Goal: Information Seeking & Learning: Learn about a topic

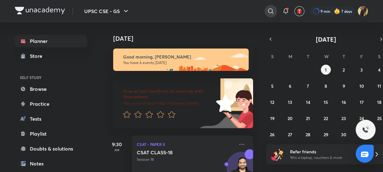
click at [275, 10] on div at bounding box center [271, 11] width 12 height 12
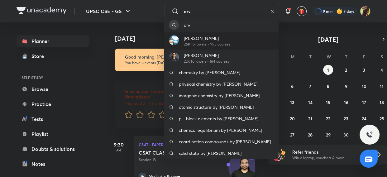
type input "arv"
click at [179, 40] on div "Arvindsingh Rajpurohit 26K followers • 955 courses" at bounding box center [204, 41] width 51 height 12
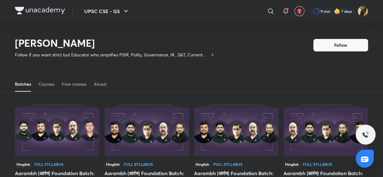
scroll to position [27, 0]
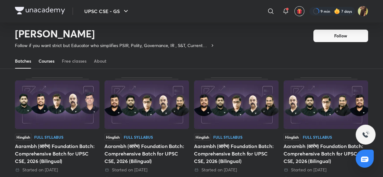
click at [52, 65] on link "Courses" at bounding box center [47, 61] width 16 height 15
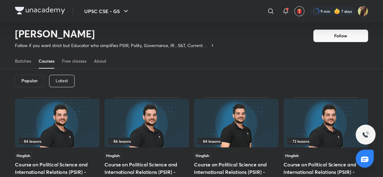
click at [59, 79] on p "Latest" at bounding box center [62, 80] width 12 height 5
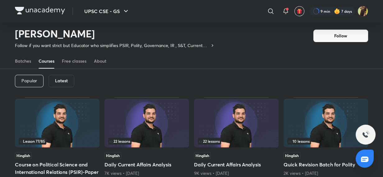
drag, startPoint x: 64, startPoint y: 110, endPoint x: 87, endPoint y: 97, distance: 26.1
click at [64, 110] on img at bounding box center [57, 123] width 85 height 49
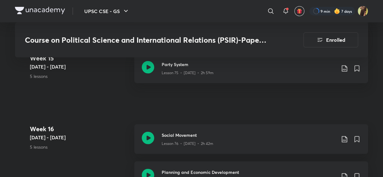
scroll to position [3523, 0]
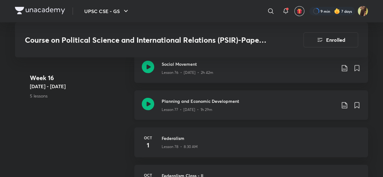
click at [149, 99] on icon at bounding box center [148, 104] width 12 height 12
click at [57, 9] on img at bounding box center [40, 10] width 50 height 7
